Goal: Use online tool/utility: Utilize a website feature to perform a specific function

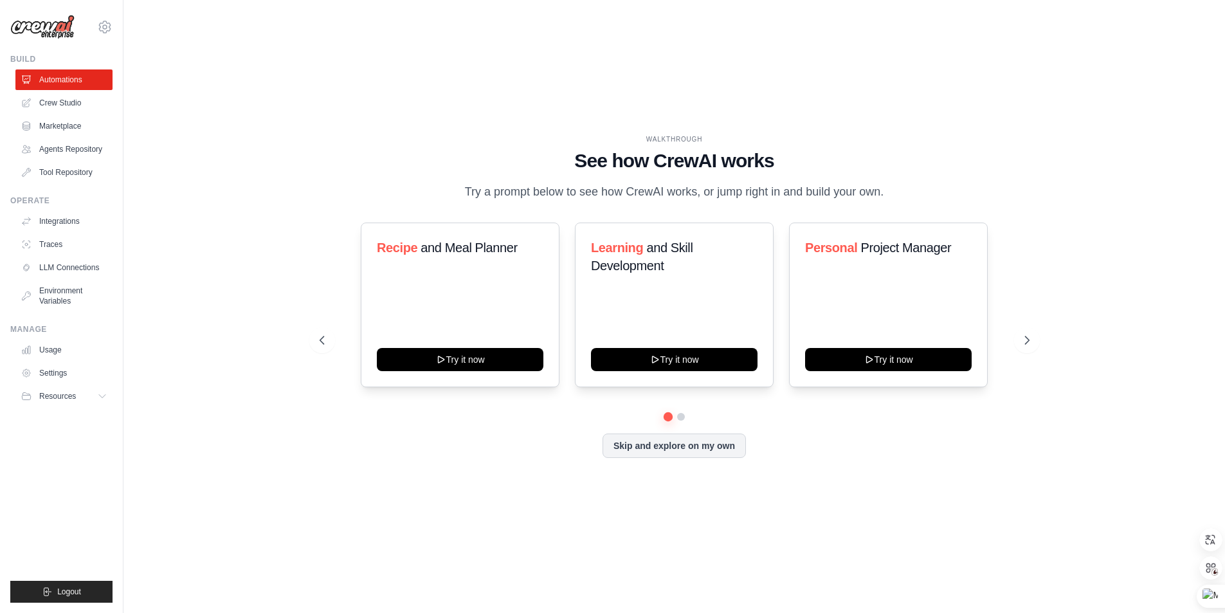
drag, startPoint x: 1165, startPoint y: 91, endPoint x: 1154, endPoint y: 58, distance: 34.6
click at [1165, 91] on div "WALKTHROUGH See how [PERSON_NAME] works Try a prompt below to see how [PERSON_N…" at bounding box center [674, 306] width 1060 height 587
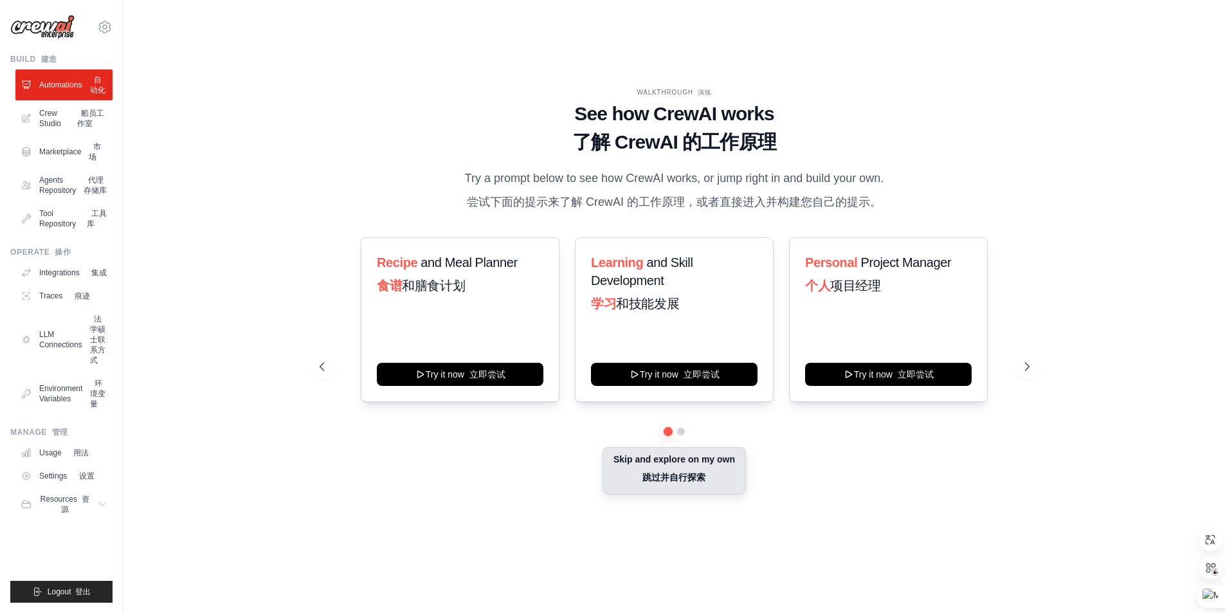
scroll to position [5, 0]
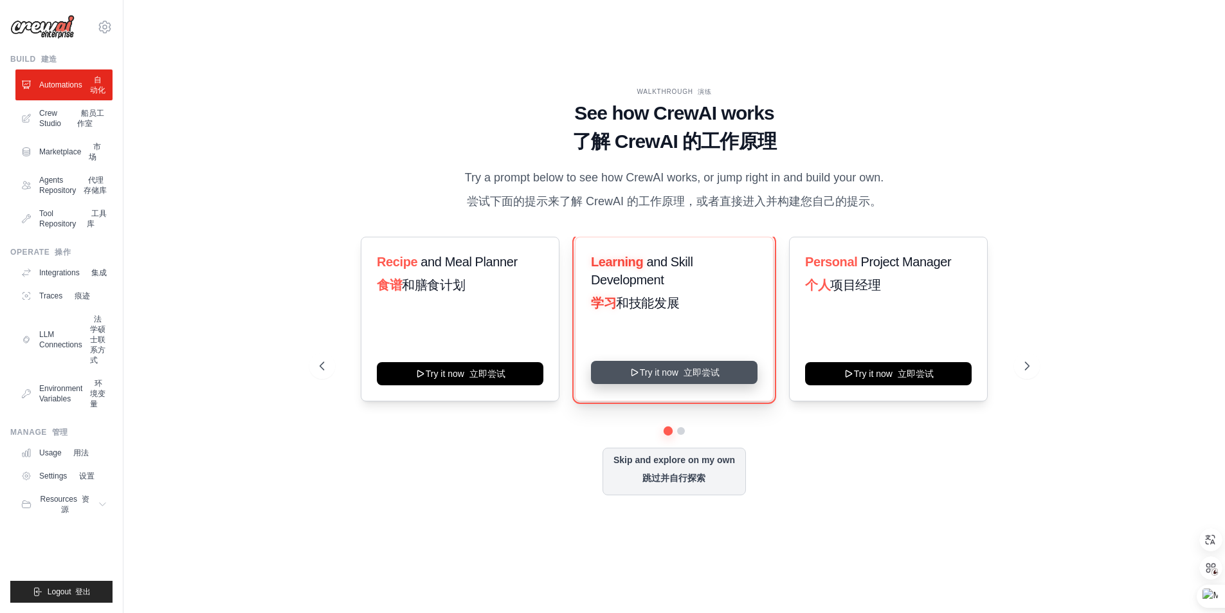
click at [654, 381] on button "Try it now 立即尝试" at bounding box center [674, 372] width 166 height 23
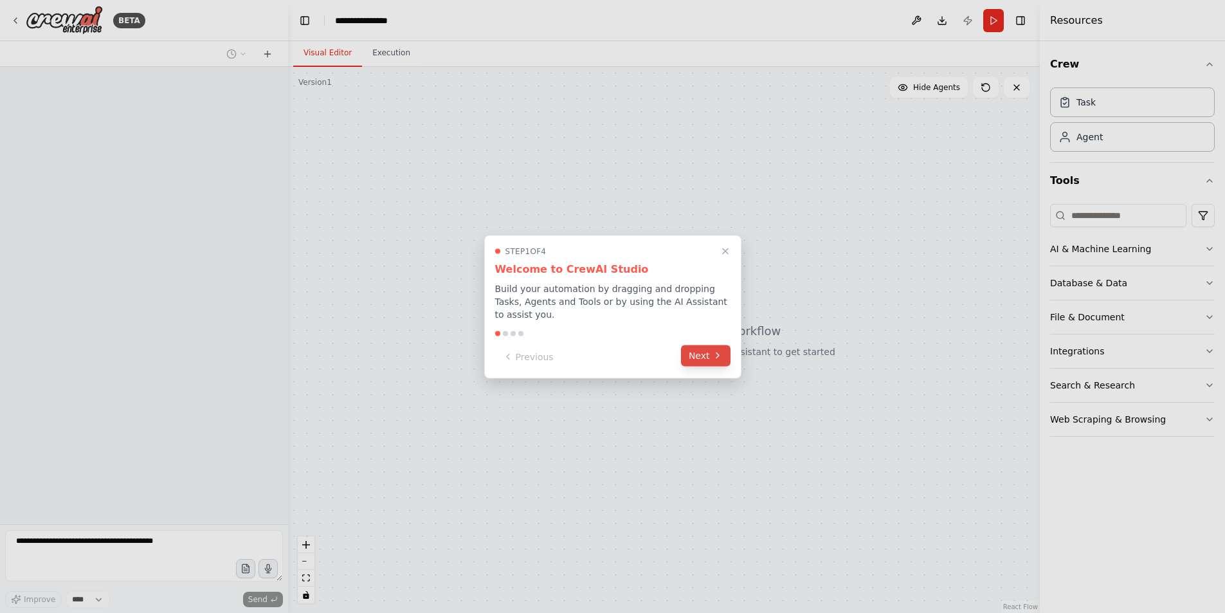
click at [714, 355] on icon at bounding box center [717, 355] width 10 height 10
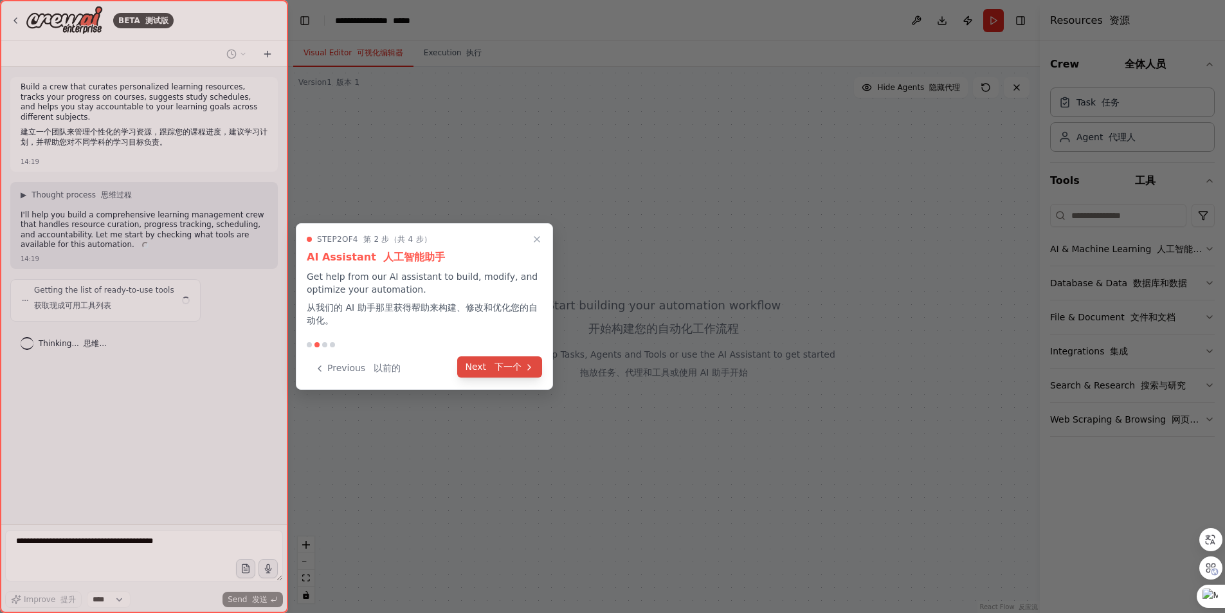
click at [490, 363] on font at bounding box center [492, 366] width 6 height 10
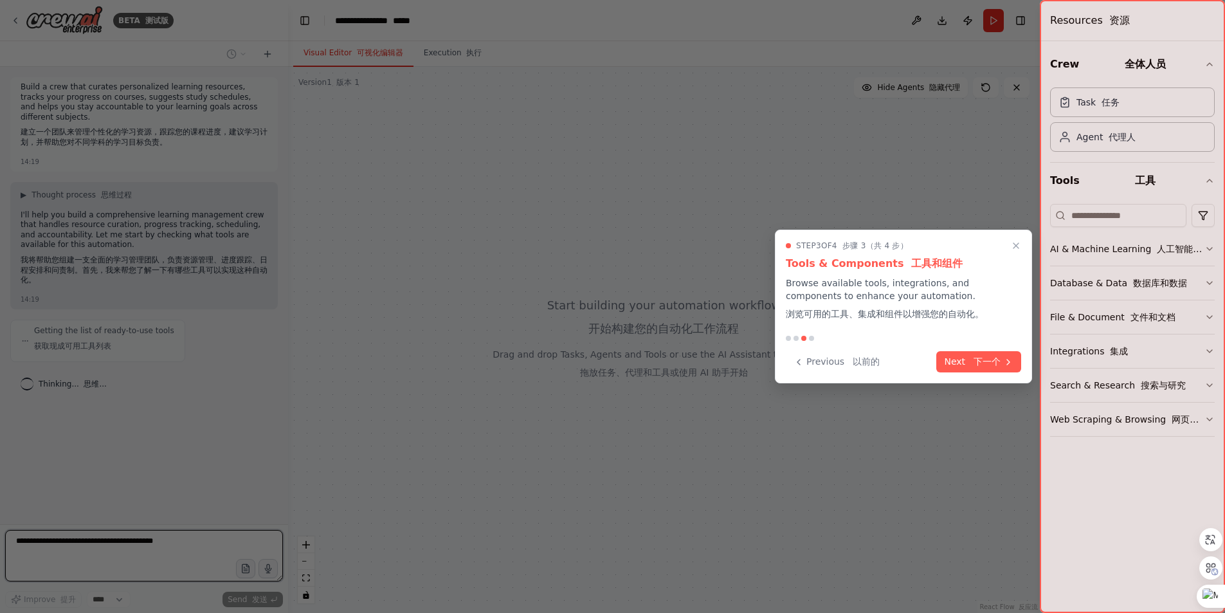
click at [965, 348] on div "Step 3 of 4 步骤 3（共 4 步） Tools & Components 工具和组件 Browse available tools, integr…" at bounding box center [903, 306] width 257 height 154
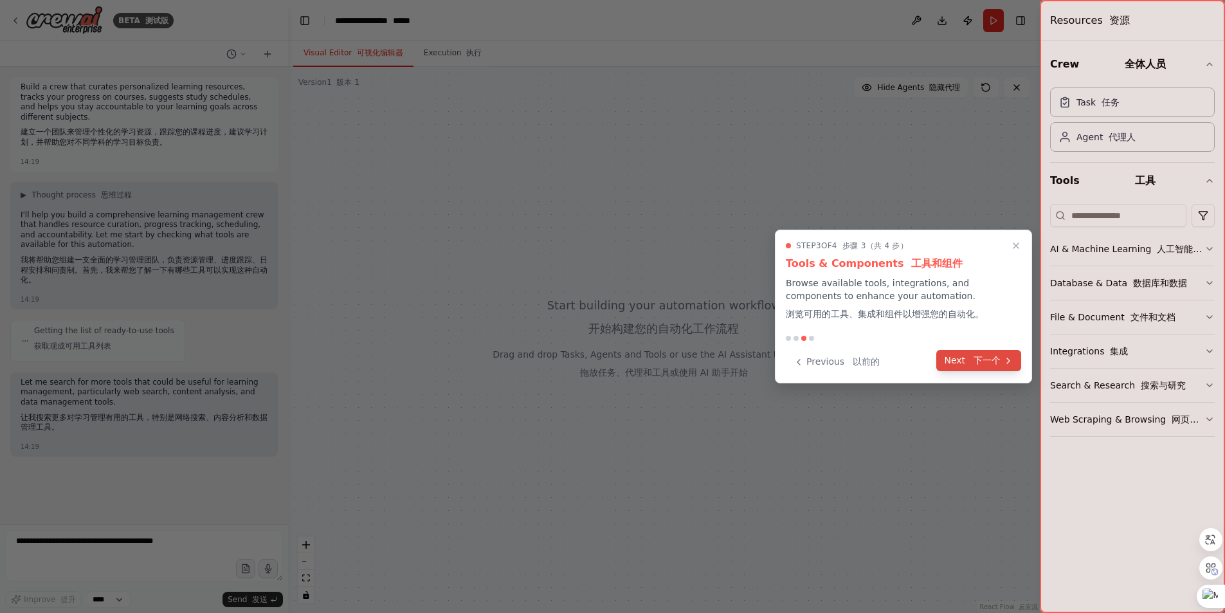
click at [974, 361] on font "下一个" at bounding box center [986, 360] width 27 height 10
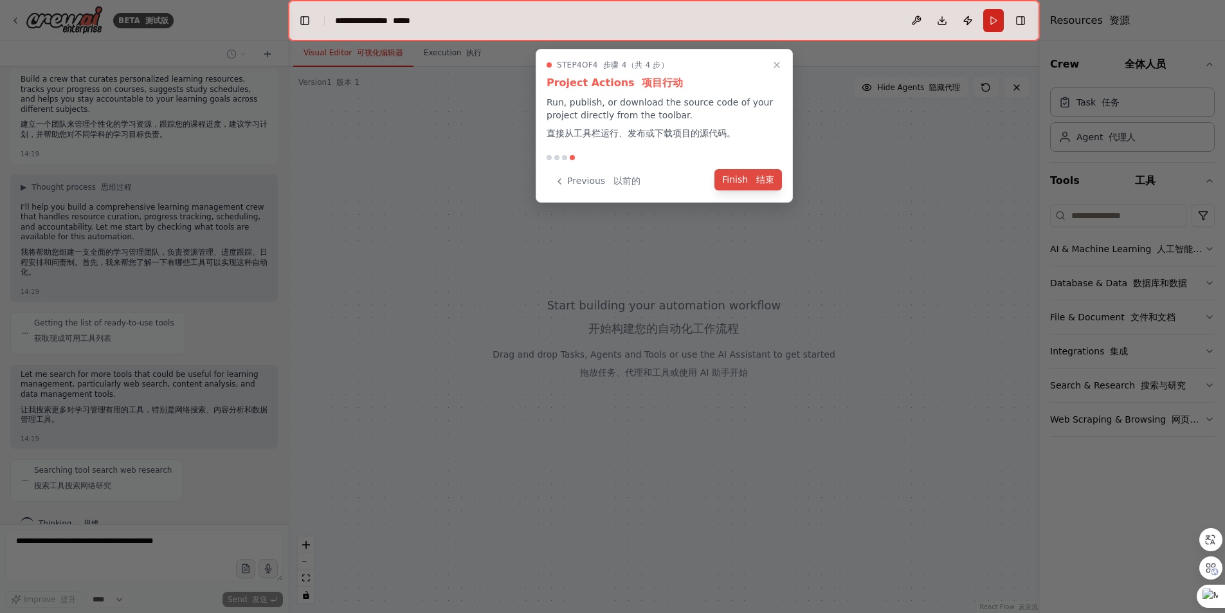
click at [742, 182] on button "Finish 结束" at bounding box center [747, 179] width 67 height 21
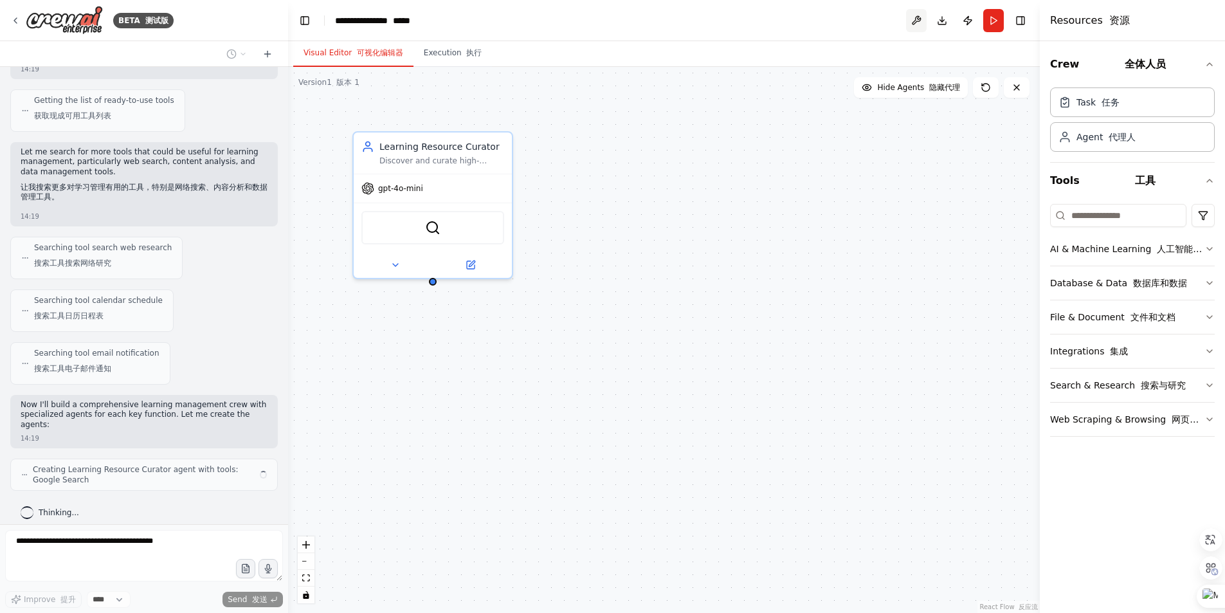
scroll to position [240, 0]
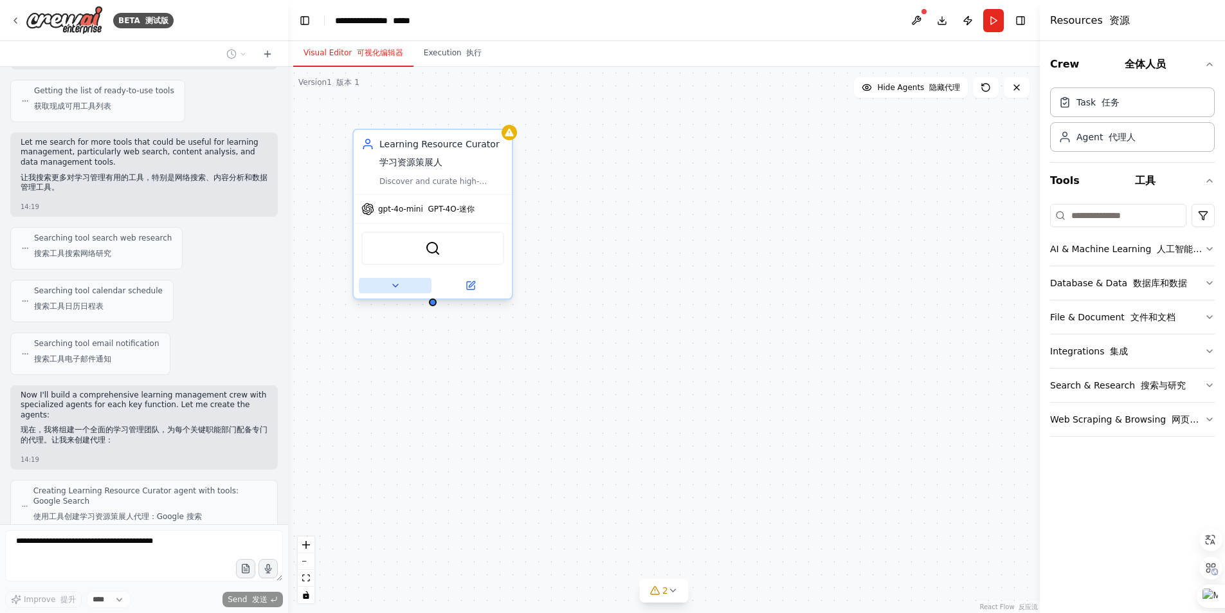
click at [397, 288] on icon at bounding box center [395, 285] width 10 height 10
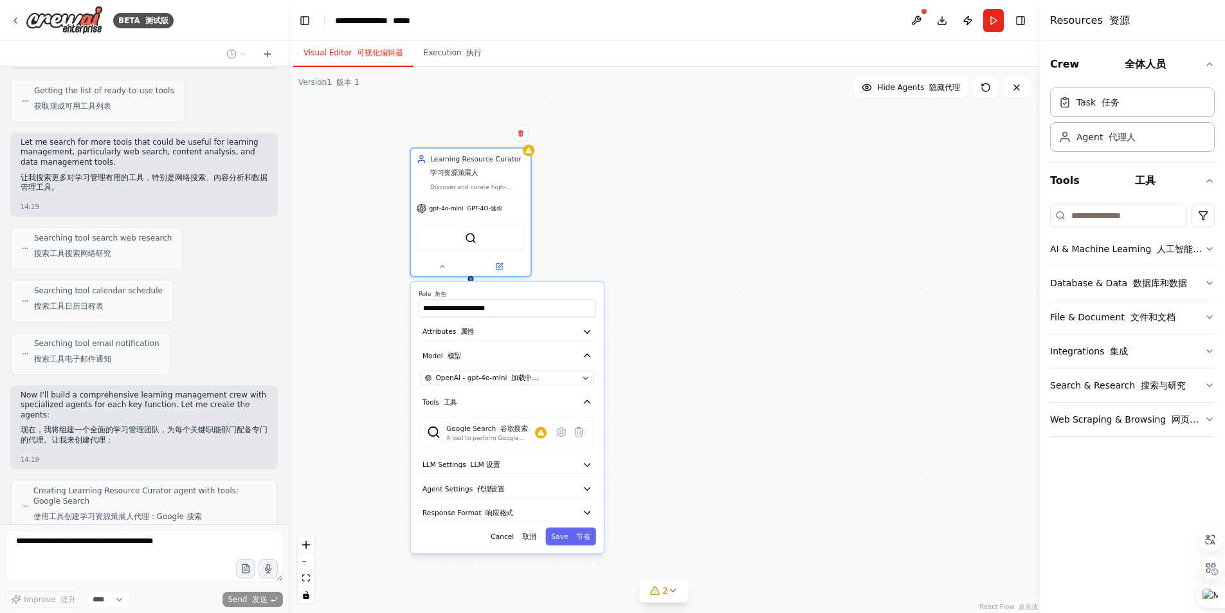
drag, startPoint x: 741, startPoint y: 426, endPoint x: 758, endPoint y: 309, distance: 118.2
click at [758, 309] on div "**********" at bounding box center [663, 340] width 751 height 546
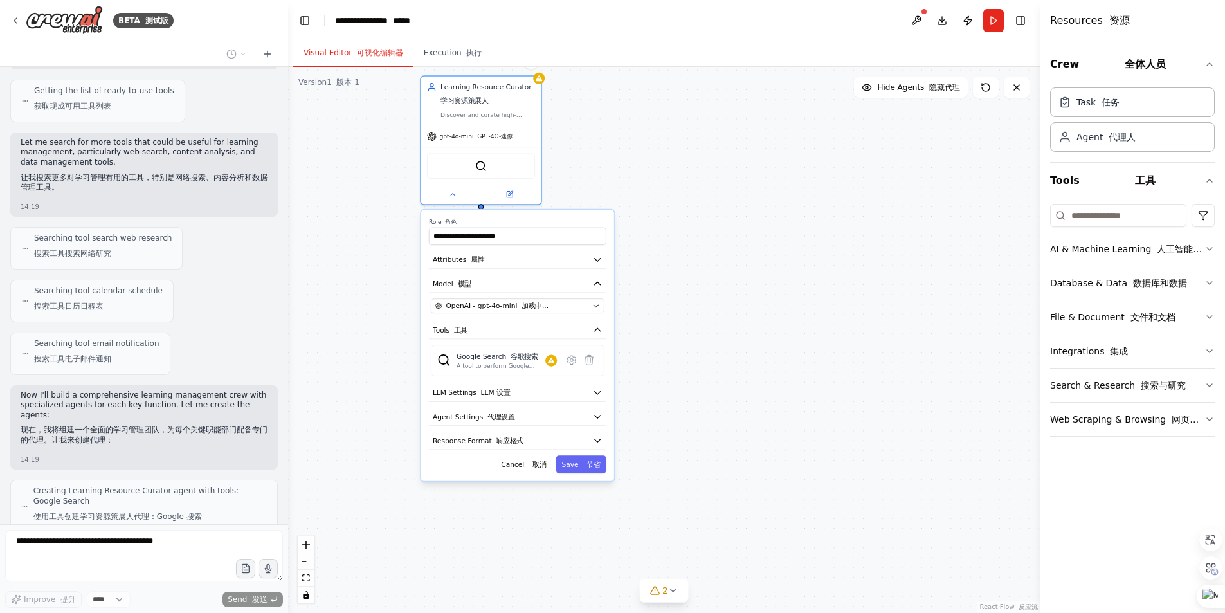
scroll to position [334, 0]
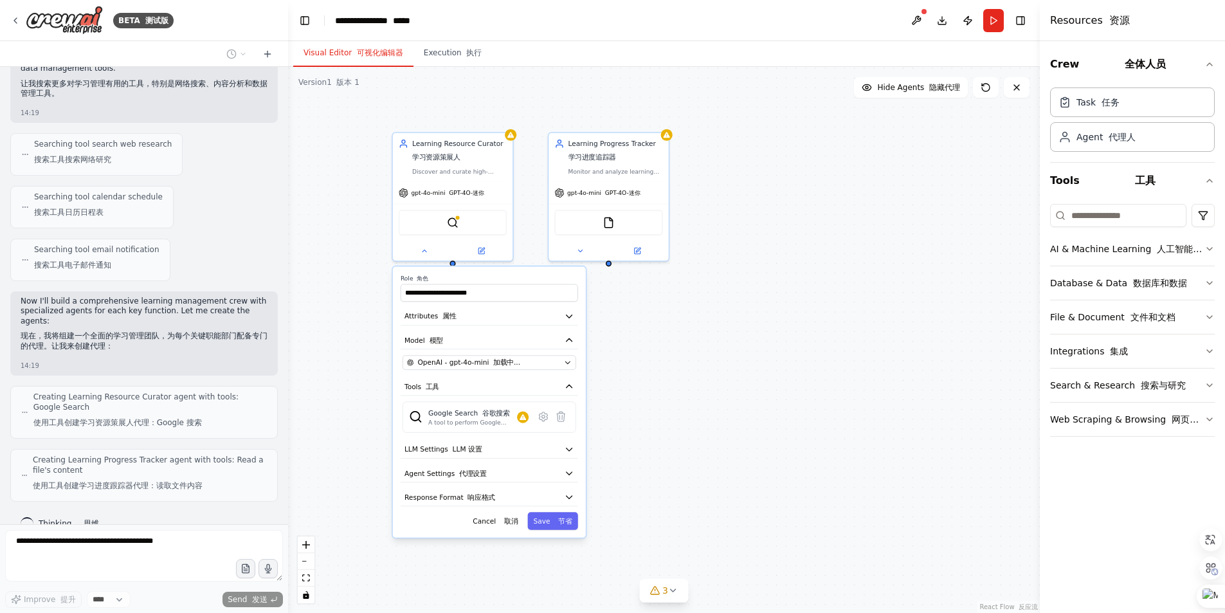
drag, startPoint x: 712, startPoint y: 296, endPoint x: 684, endPoint y: 352, distance: 63.2
click at [684, 352] on div "**********" at bounding box center [663, 340] width 751 height 546
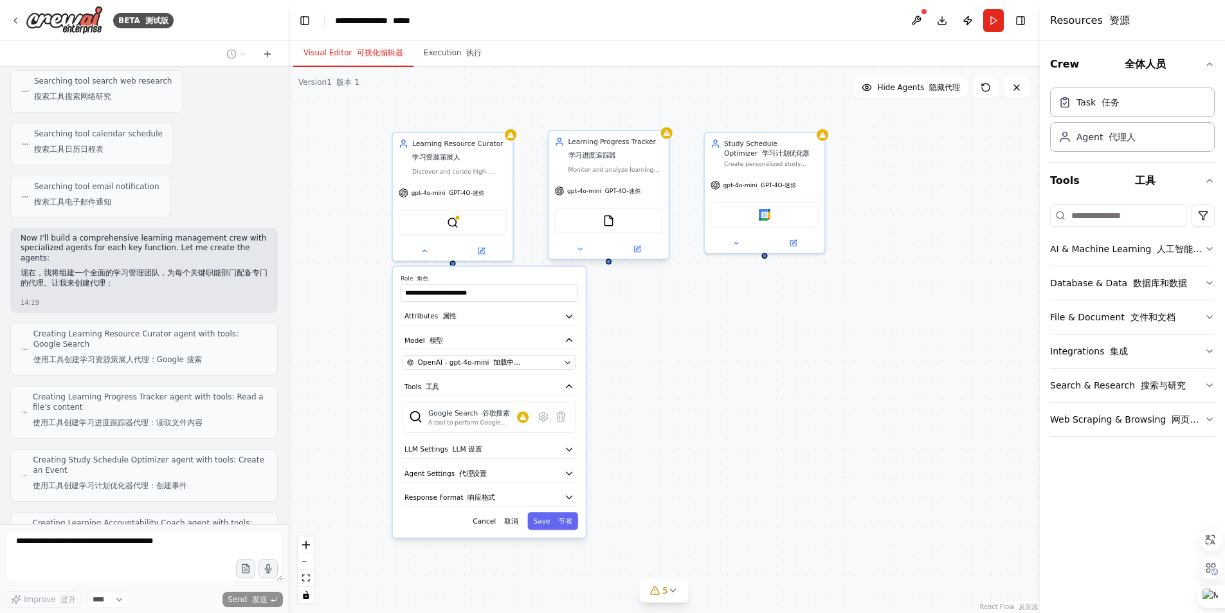
scroll to position [460, 0]
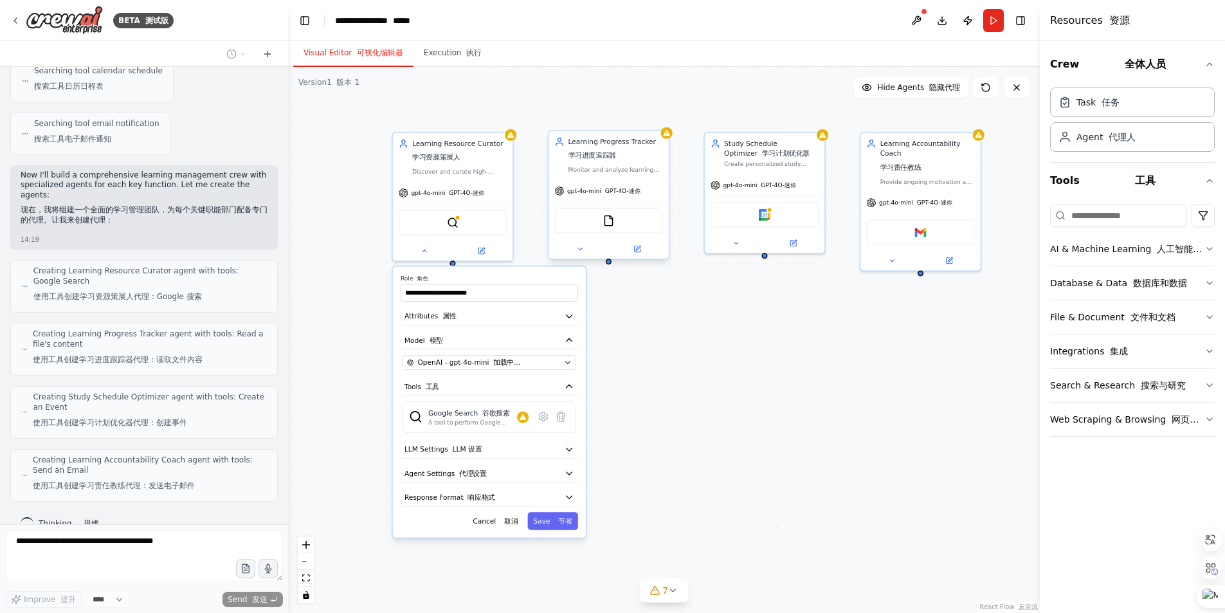
click at [644, 156] on div "Learning Progress Tracker 学习进度追踪器" at bounding box center [615, 150] width 94 height 27
click at [490, 282] on div "**********" at bounding box center [488, 287] width 177 height 27
click at [525, 299] on input "**********" at bounding box center [488, 292] width 177 height 17
click at [483, 332] on button "Model 模型" at bounding box center [488, 340] width 177 height 18
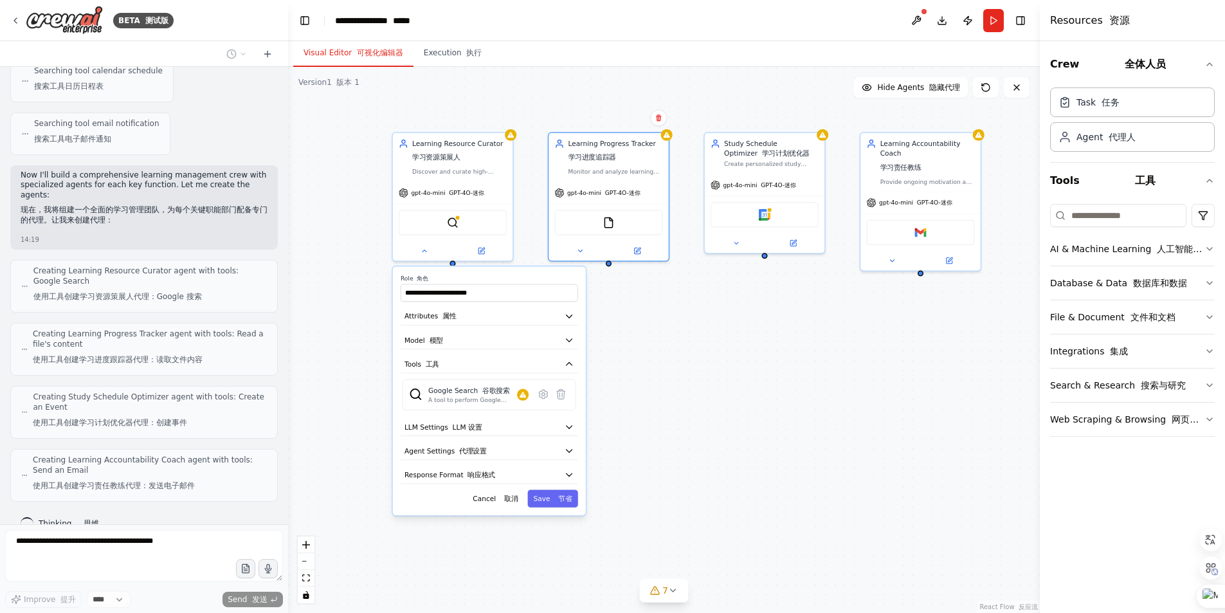
click at [499, 330] on div "**********" at bounding box center [489, 390] width 193 height 249
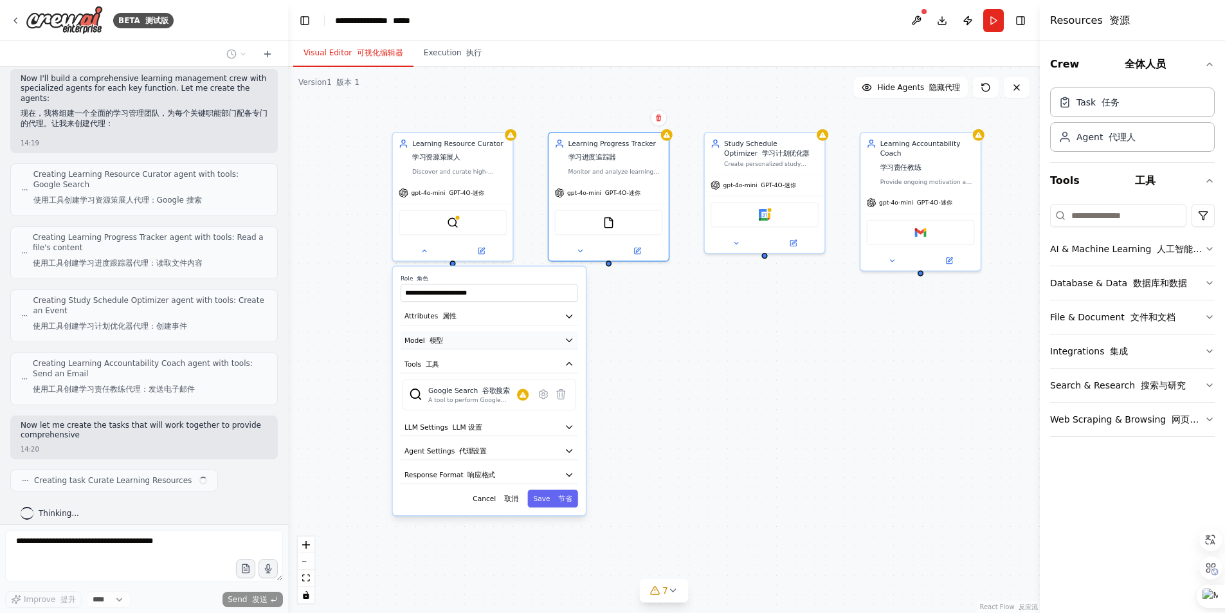
scroll to position [566, 0]
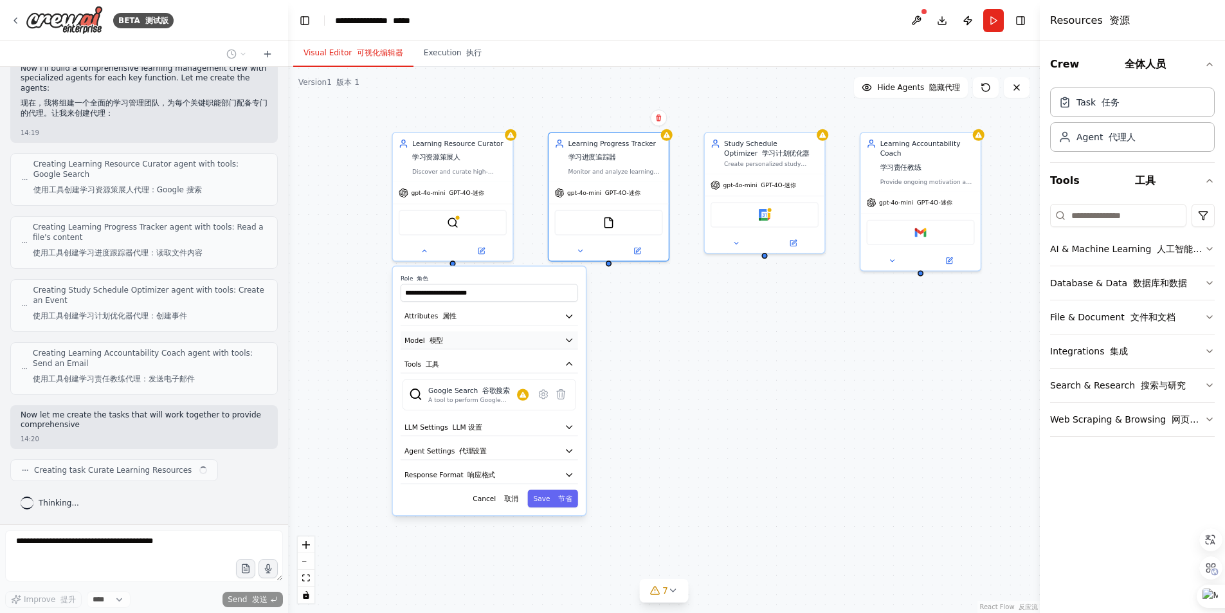
click at [478, 345] on div "**********" at bounding box center [663, 340] width 751 height 546
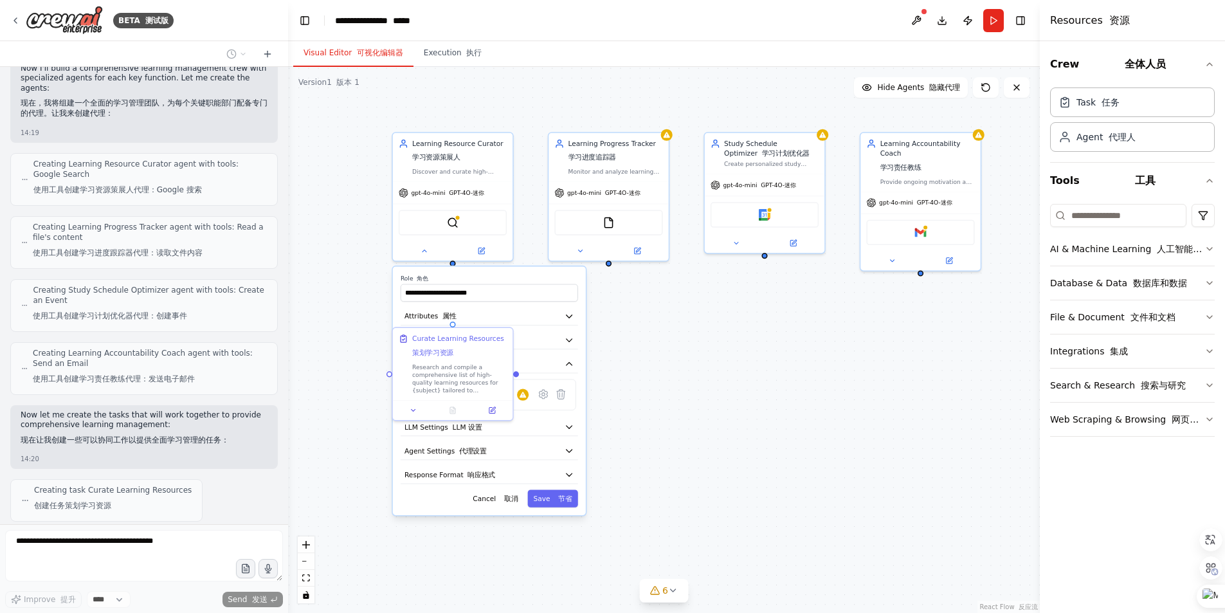
click at [749, 373] on div ".deletable-edge-delete-btn { width: 20px; height: 20px; border: 0px solid #ffff…" at bounding box center [663, 340] width 751 height 546
click at [440, 503] on div "Cancel 取消 Save 节省" at bounding box center [488, 497] width 177 height 17
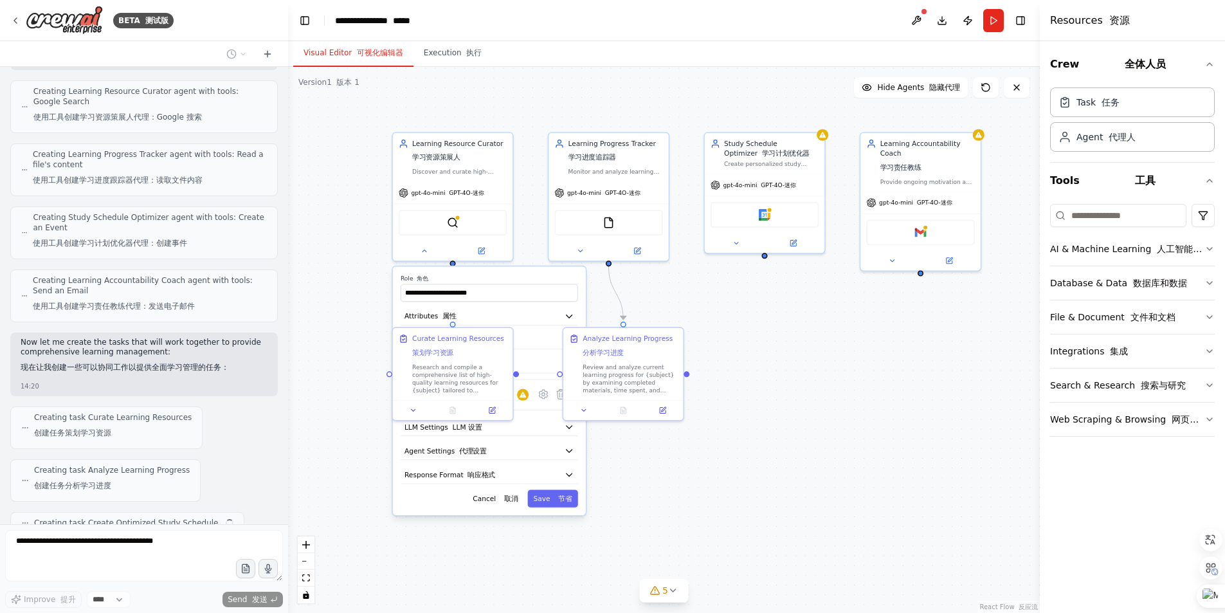
scroll to position [692, 0]
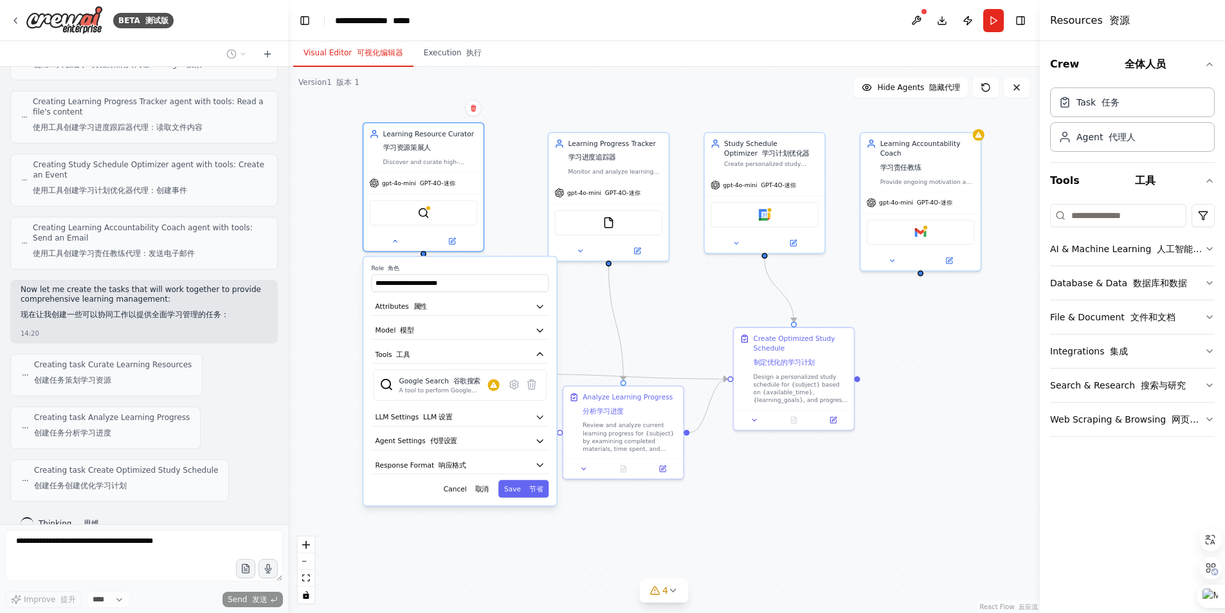
drag, startPoint x: 512, startPoint y: 270, endPoint x: 483, endPoint y: 261, distance: 30.3
click at [483, 261] on div "**********" at bounding box center [459, 380] width 193 height 249
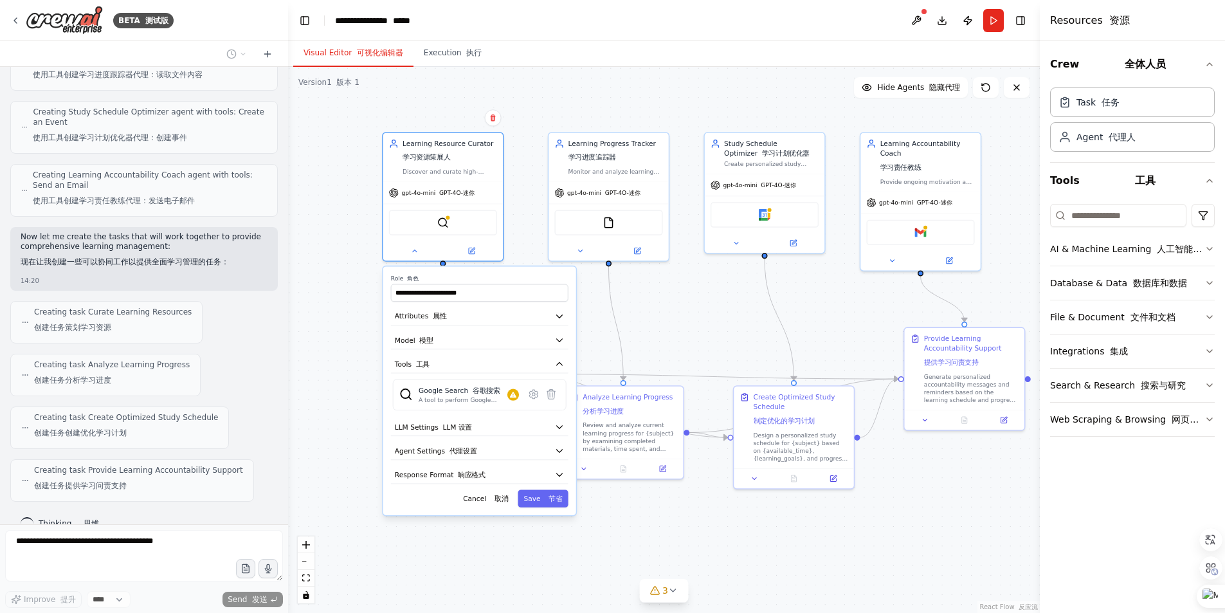
drag, startPoint x: 481, startPoint y: 264, endPoint x: 474, endPoint y: 269, distance: 8.4
click at [474, 269] on div "**********" at bounding box center [479, 390] width 193 height 249
click at [669, 305] on div ".deletable-edge-delete-btn { width: 20px; height: 20px; border: 0px solid #ffff…" at bounding box center [663, 340] width 751 height 546
click at [623, 495] on div ".deletable-edge-delete-btn { width: 20px; height: 20px; border: 0px solid #ffff…" at bounding box center [663, 340] width 751 height 546
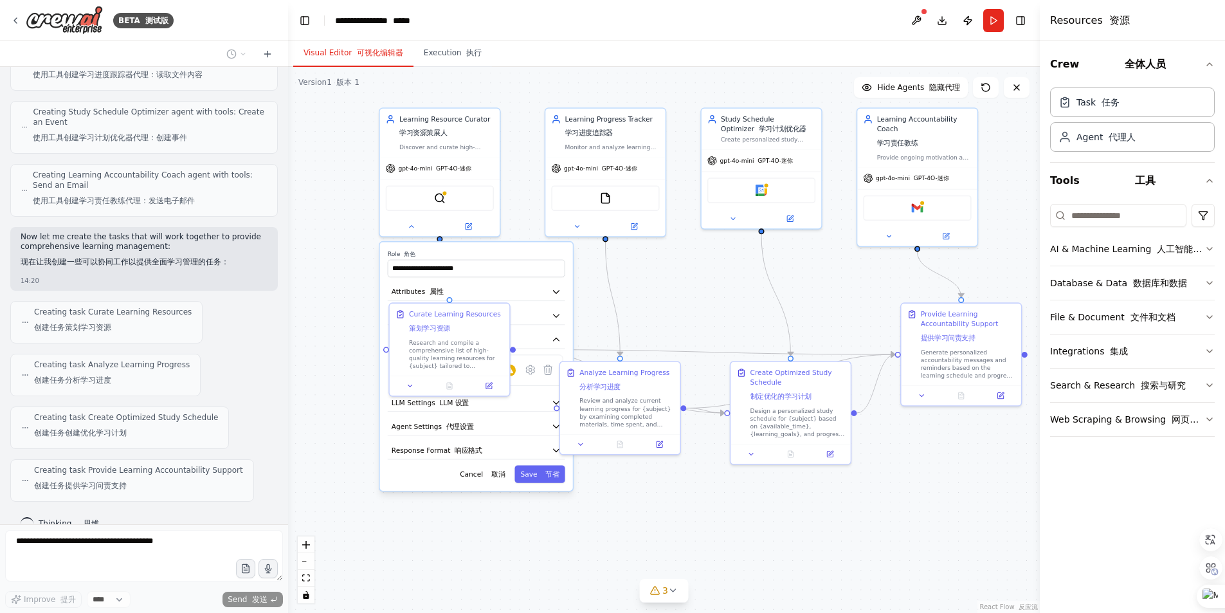
drag, startPoint x: 710, startPoint y: 314, endPoint x: 706, endPoint y: 290, distance: 24.6
click at [706, 290] on div ".deletable-edge-delete-btn { width: 20px; height: 20px; border: 0px solid #ffff…" at bounding box center [663, 340] width 751 height 546
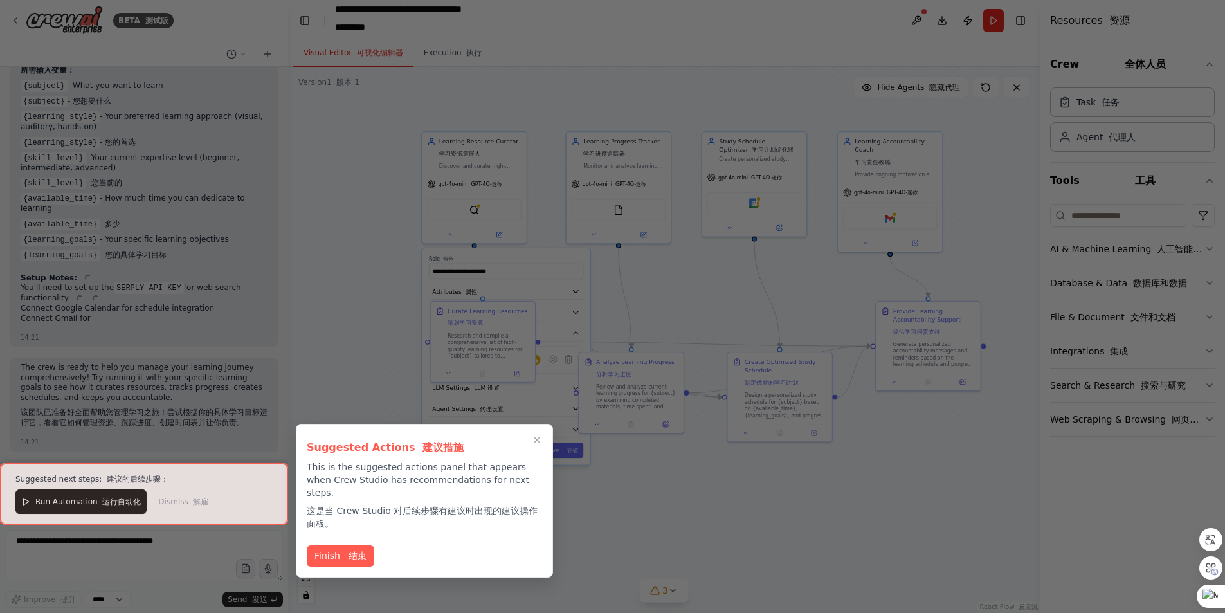
scroll to position [2154, 0]
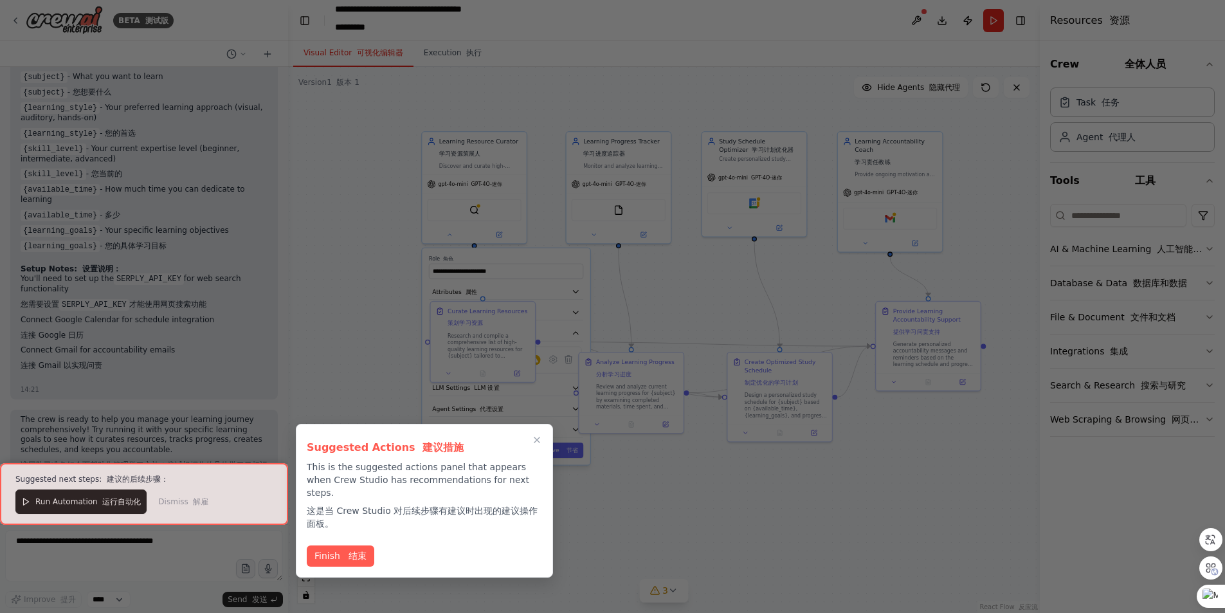
click at [122, 501] on div at bounding box center [144, 494] width 288 height 62
click at [106, 505] on div at bounding box center [144, 494] width 288 height 62
click at [316, 544] on button "Finish 结束" at bounding box center [340, 554] width 67 height 21
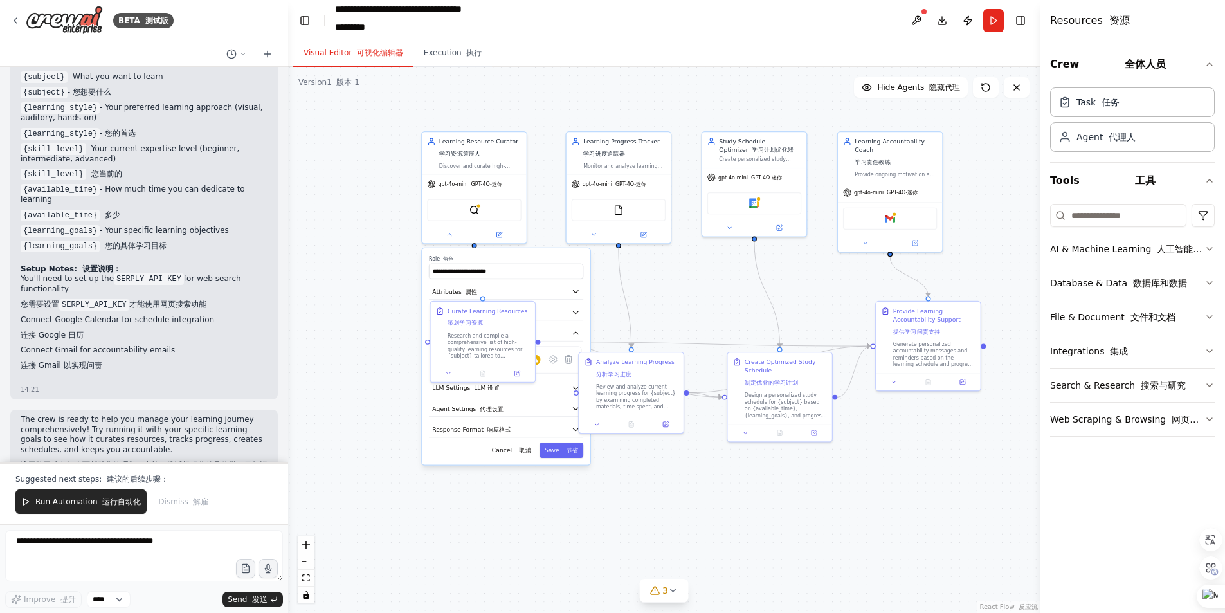
click at [553, 451] on button "Save 节省" at bounding box center [561, 449] width 44 height 15
click at [656, 489] on div ".deletable-edge-delete-btn { width: 20px; height: 20px; border: 0px solid #ffff…" at bounding box center [663, 340] width 751 height 546
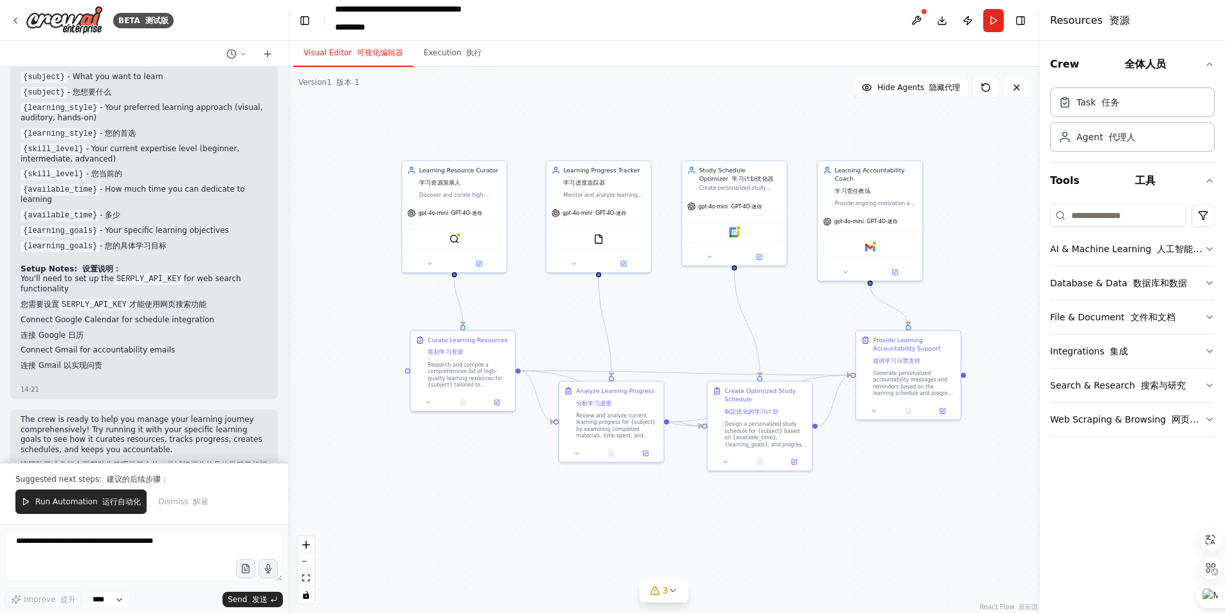
drag, startPoint x: 528, startPoint y: 440, endPoint x: 514, endPoint y: 456, distance: 20.9
click at [514, 456] on div ".deletable-edge-delete-btn { width: 20px; height: 20px; border: 0px solid #ffff…" at bounding box center [663, 340] width 751 height 546
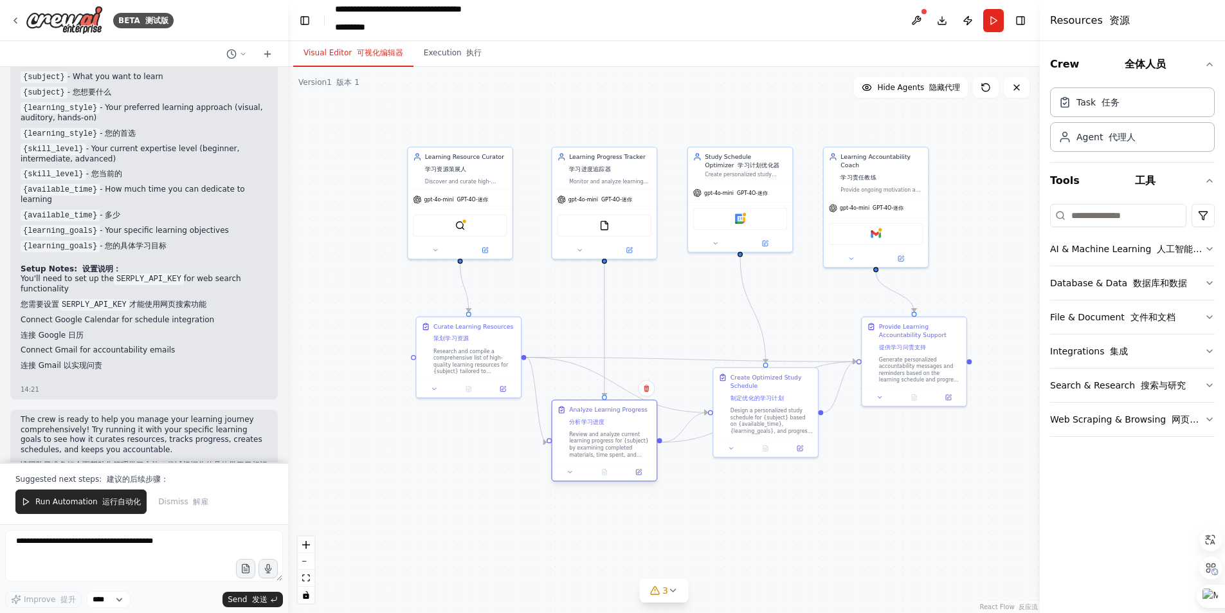
drag, startPoint x: 642, startPoint y: 396, endPoint x: 631, endPoint y: 429, distance: 34.8
click at [631, 429] on div "Analyze Learning Progress 分析学习进度 Review and analyze current learning progress f…" at bounding box center [610, 431] width 82 height 53
drag, startPoint x: 787, startPoint y: 390, endPoint x: 796, endPoint y: 459, distance: 69.4
click at [796, 459] on div "Create Optimized Study Schedule 制定优化的学习计划" at bounding box center [780, 455] width 82 height 32
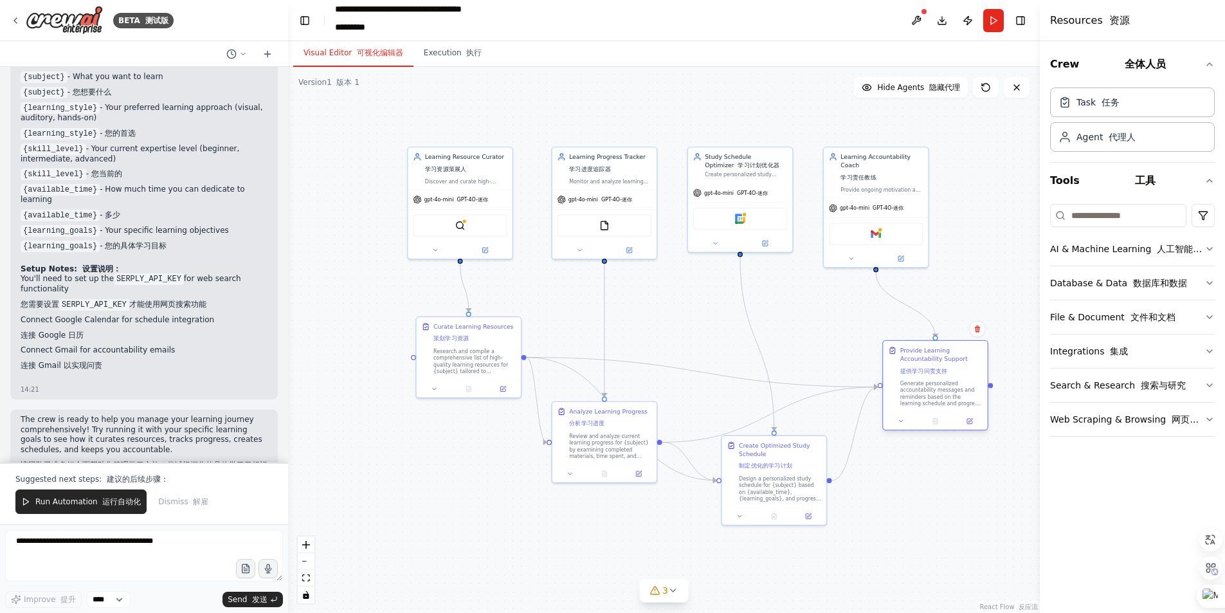
drag, startPoint x: 924, startPoint y: 343, endPoint x: 949, endPoint y: 369, distance: 35.5
click at [949, 369] on div "Provide Learning Accountability Support 提供学习问责支持" at bounding box center [941, 362] width 82 height 32
click at [621, 427] on div "Analyze Learning Progress 分析学习进度" at bounding box center [600, 417] width 78 height 24
drag, startPoint x: 474, startPoint y: 346, endPoint x: 445, endPoint y: 368, distance: 35.7
click at [445, 368] on div "Research and compile a comprehensive list of high-quality learning resources fo…" at bounding box center [449, 376] width 82 height 27
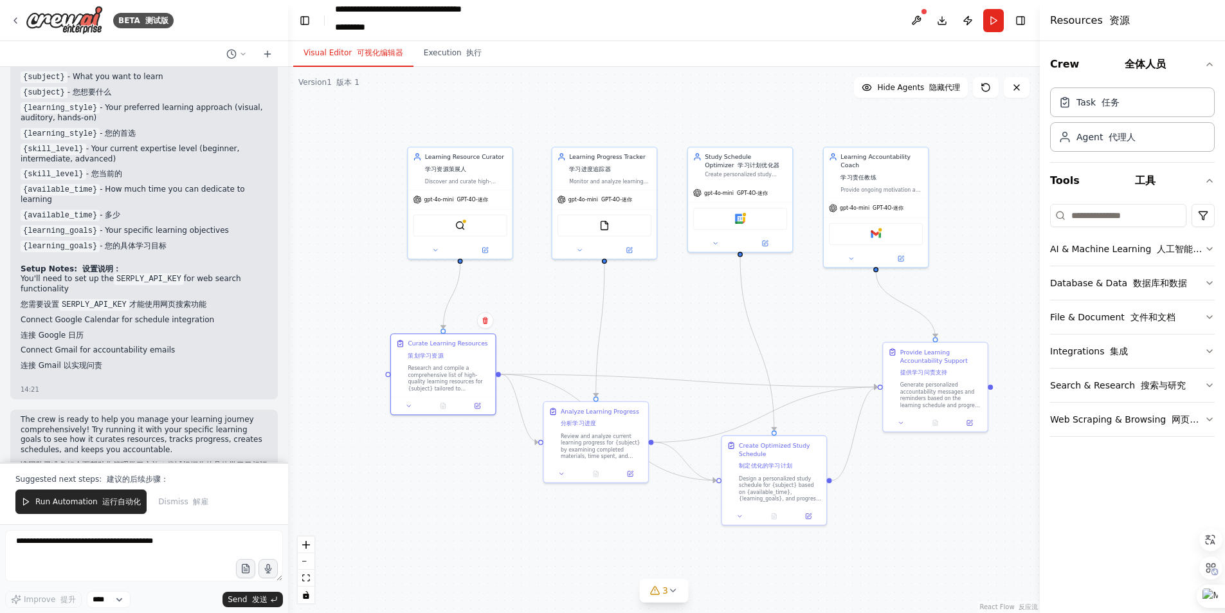
click at [472, 464] on div ".deletable-edge-delete-btn { width: 20px; height: 20px; border: 0px solid #ffff…" at bounding box center [663, 340] width 751 height 546
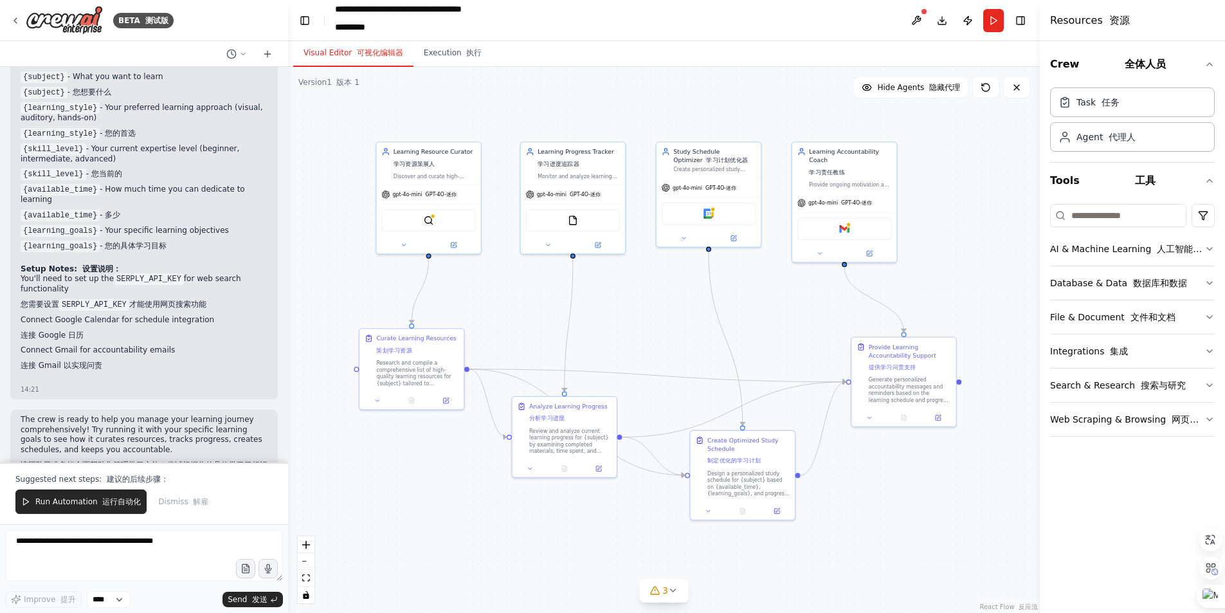
drag, startPoint x: 816, startPoint y: 312, endPoint x: 784, endPoint y: 307, distance: 31.9
click at [784, 307] on div ".deletable-edge-delete-btn { width: 20px; height: 20px; border: 0px solid #ffff…" at bounding box center [663, 340] width 751 height 546
click at [994, 23] on button "Run" at bounding box center [993, 20] width 21 height 23
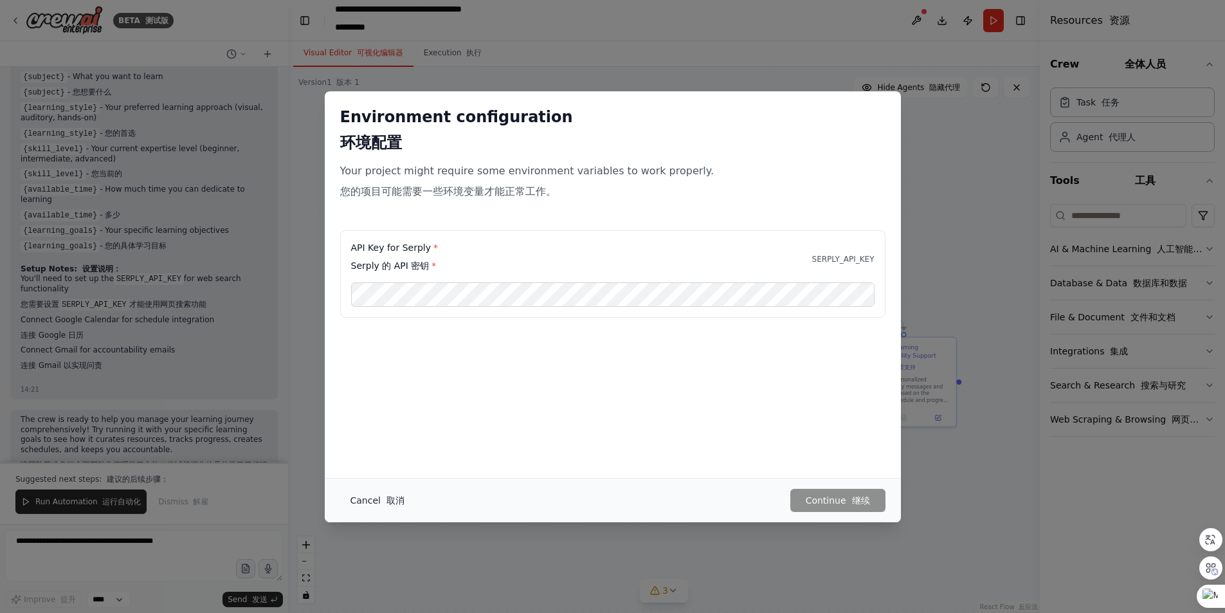
click at [389, 502] on font "取消" at bounding box center [395, 500] width 18 height 10
